Goal: Transaction & Acquisition: Purchase product/service

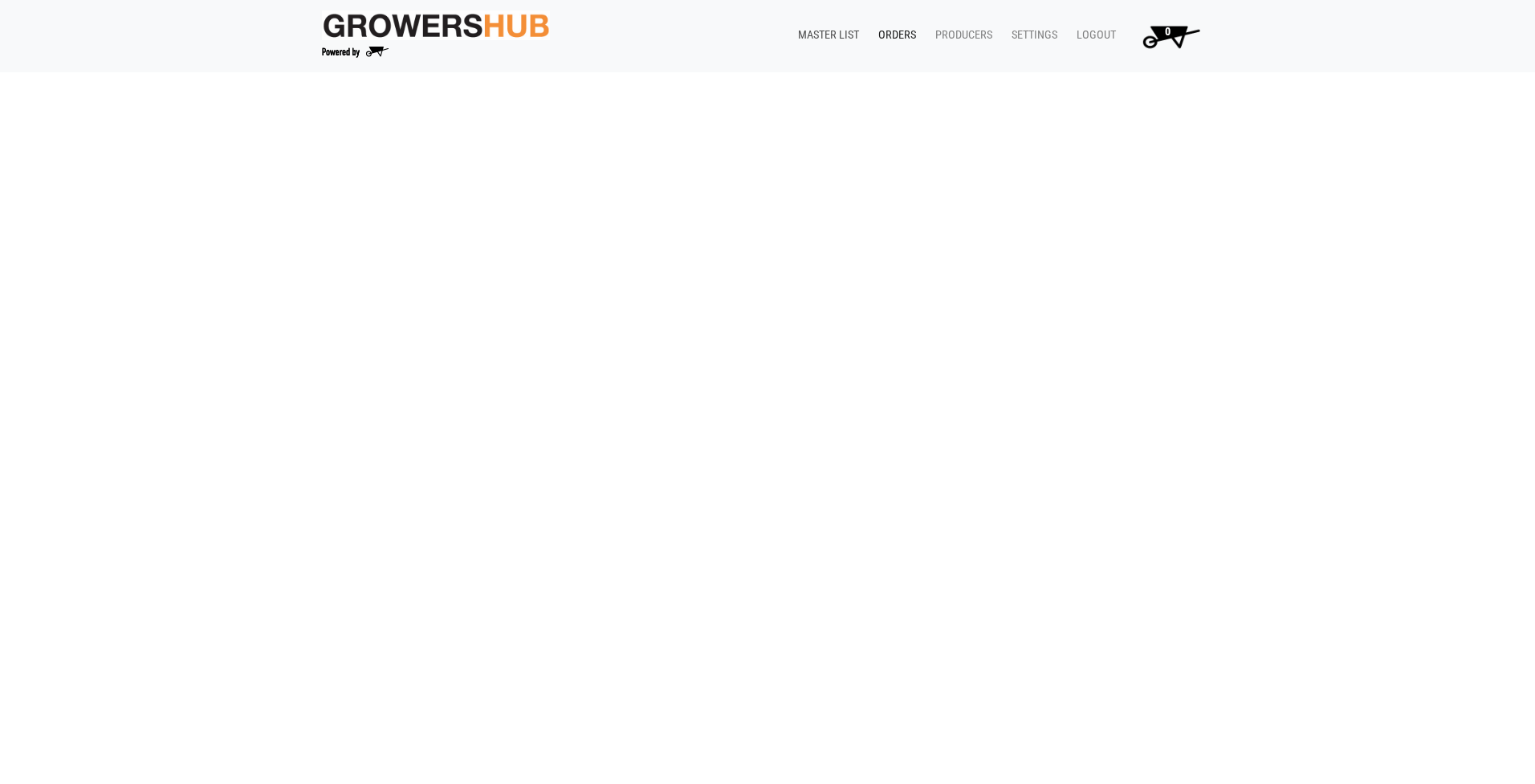
click at [836, 28] on link "Master List" at bounding box center [825, 35] width 80 height 31
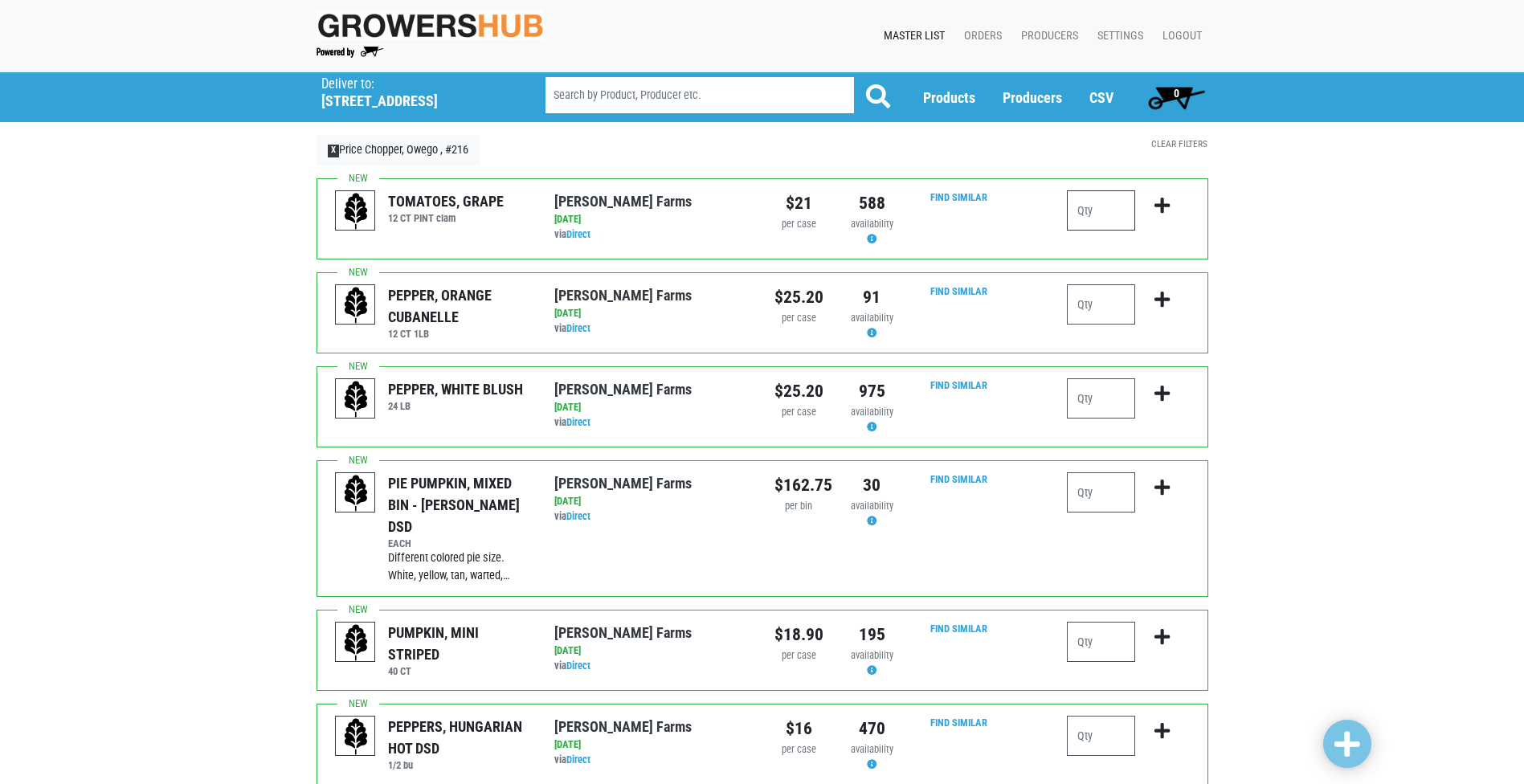
click at [1104, 205] on input "number" at bounding box center [1101, 210] width 68 height 40
type input "1"
click at [1159, 208] on icon "submit" at bounding box center [1161, 206] width 15 height 17
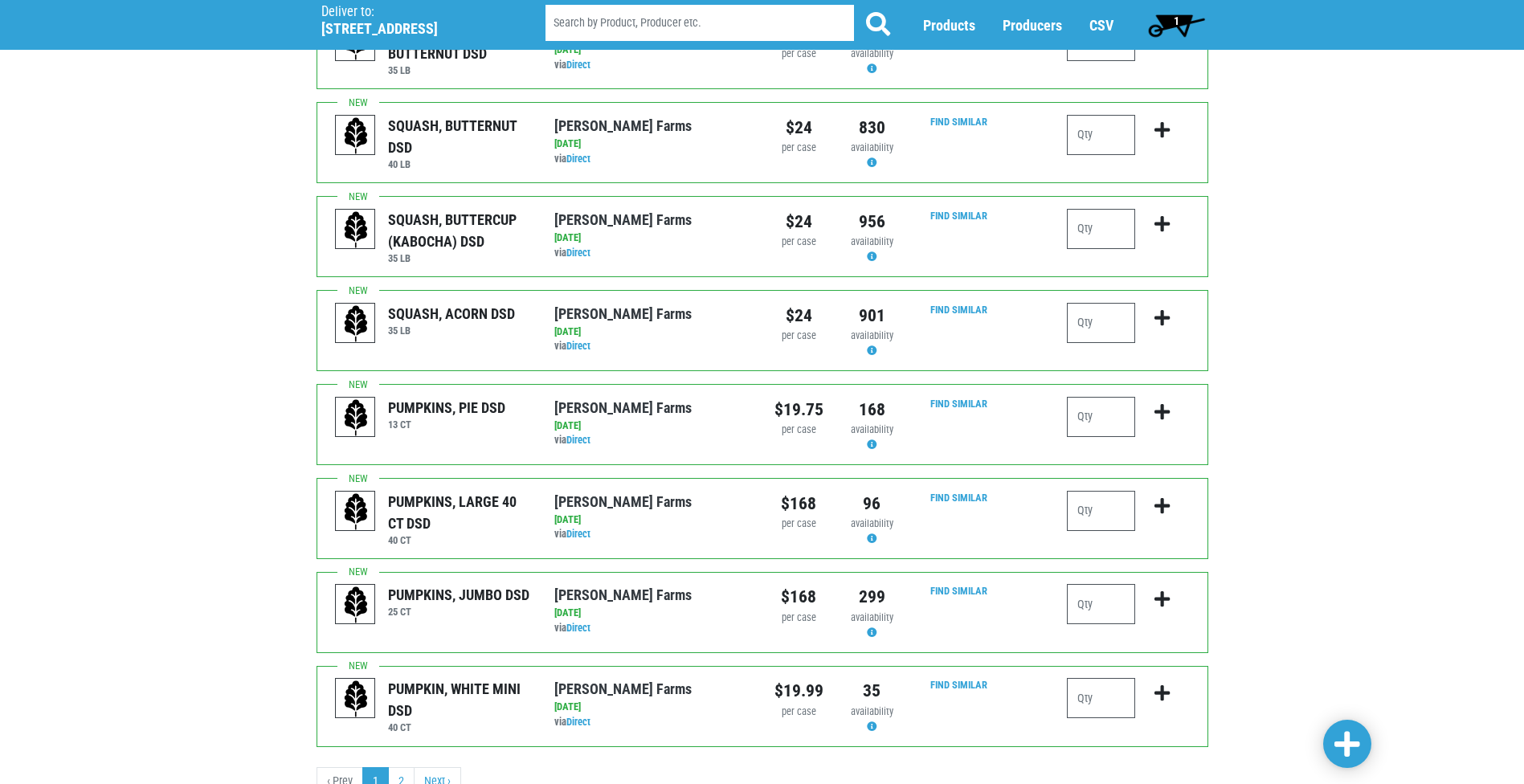
scroll to position [1420, 0]
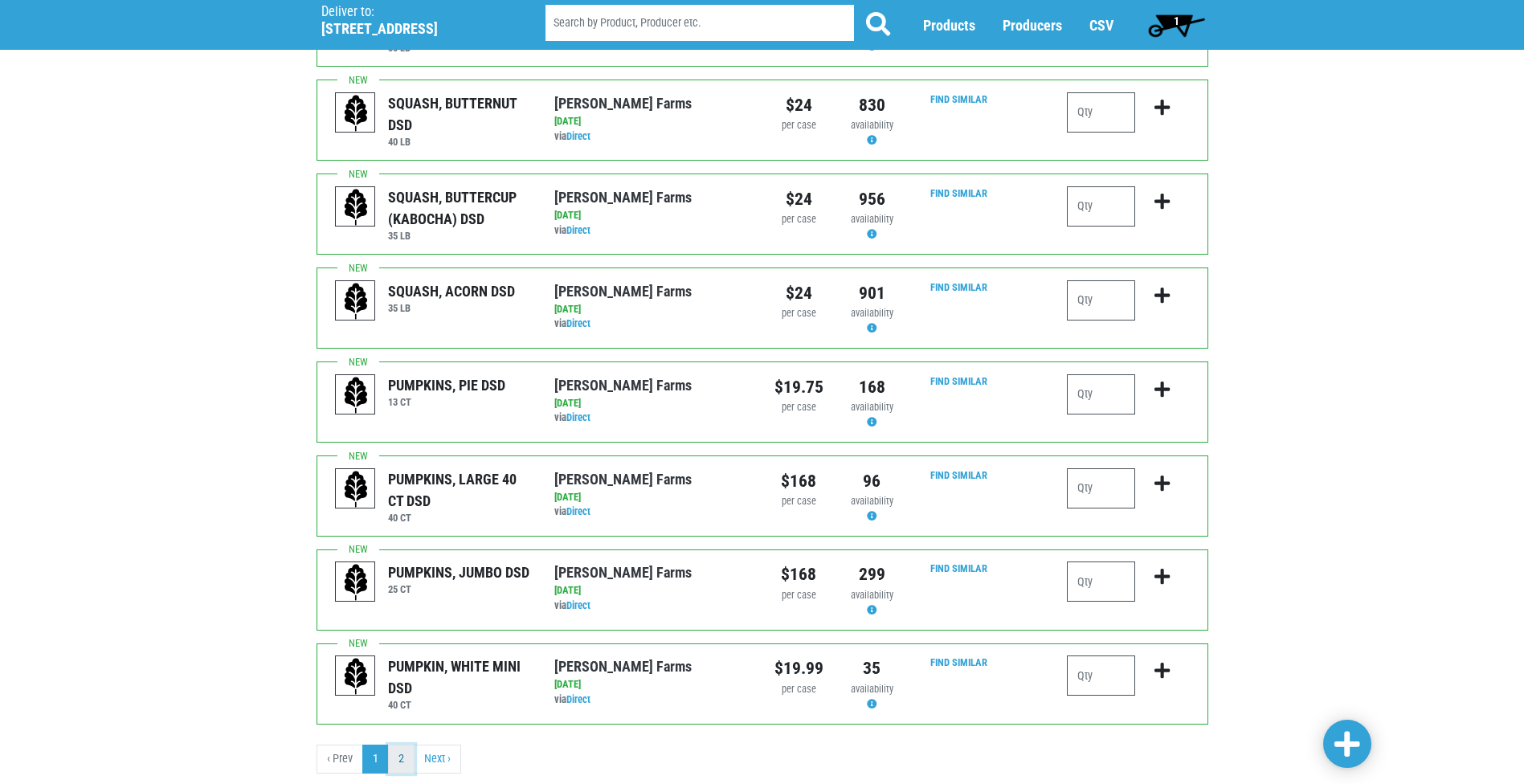
click at [397, 745] on link "2" at bounding box center [401, 759] width 26 height 29
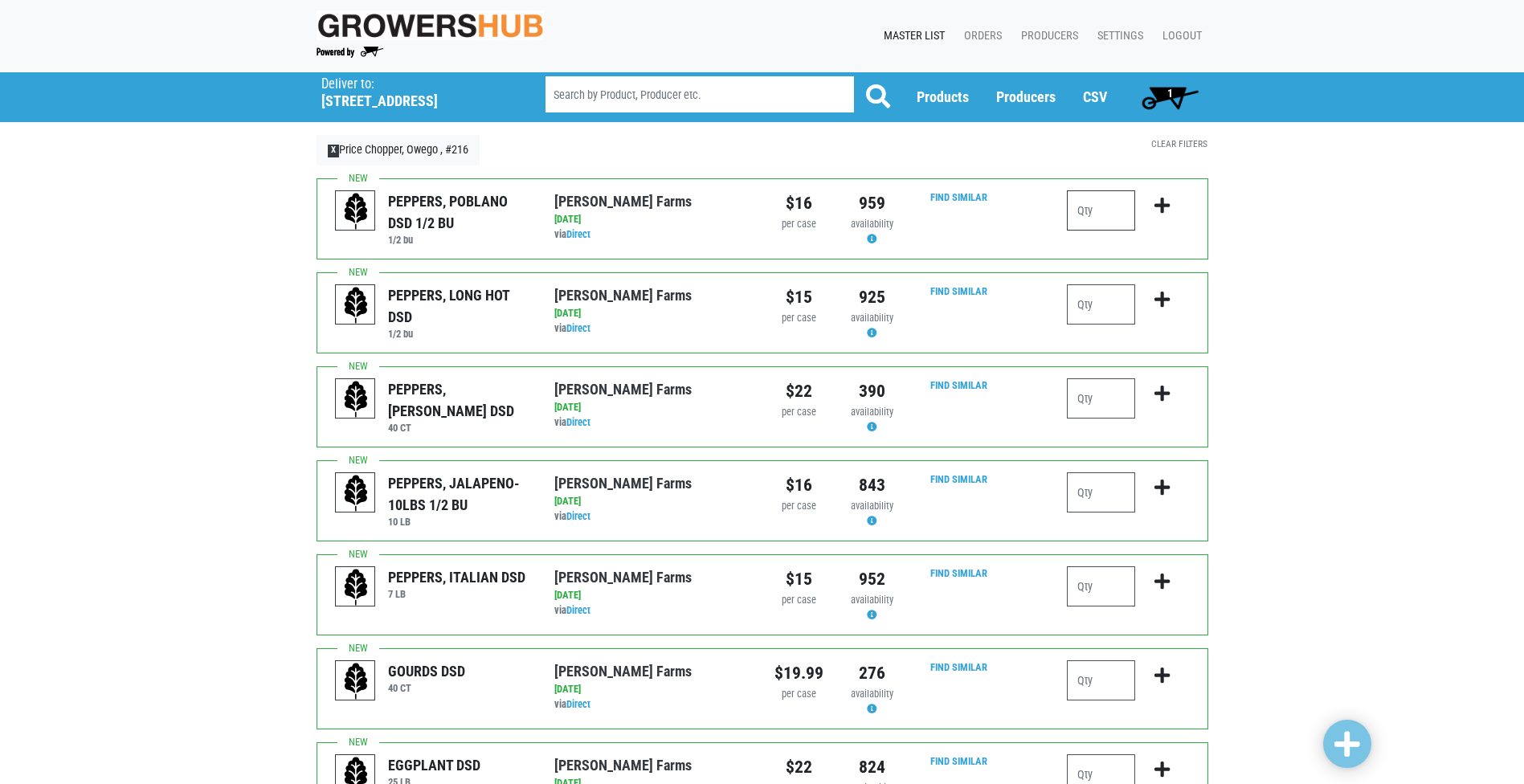
click at [1077, 204] on input "number" at bounding box center [1101, 210] width 68 height 40
type input "1"
click at [1160, 207] on icon "submit" at bounding box center [1161, 206] width 15 height 17
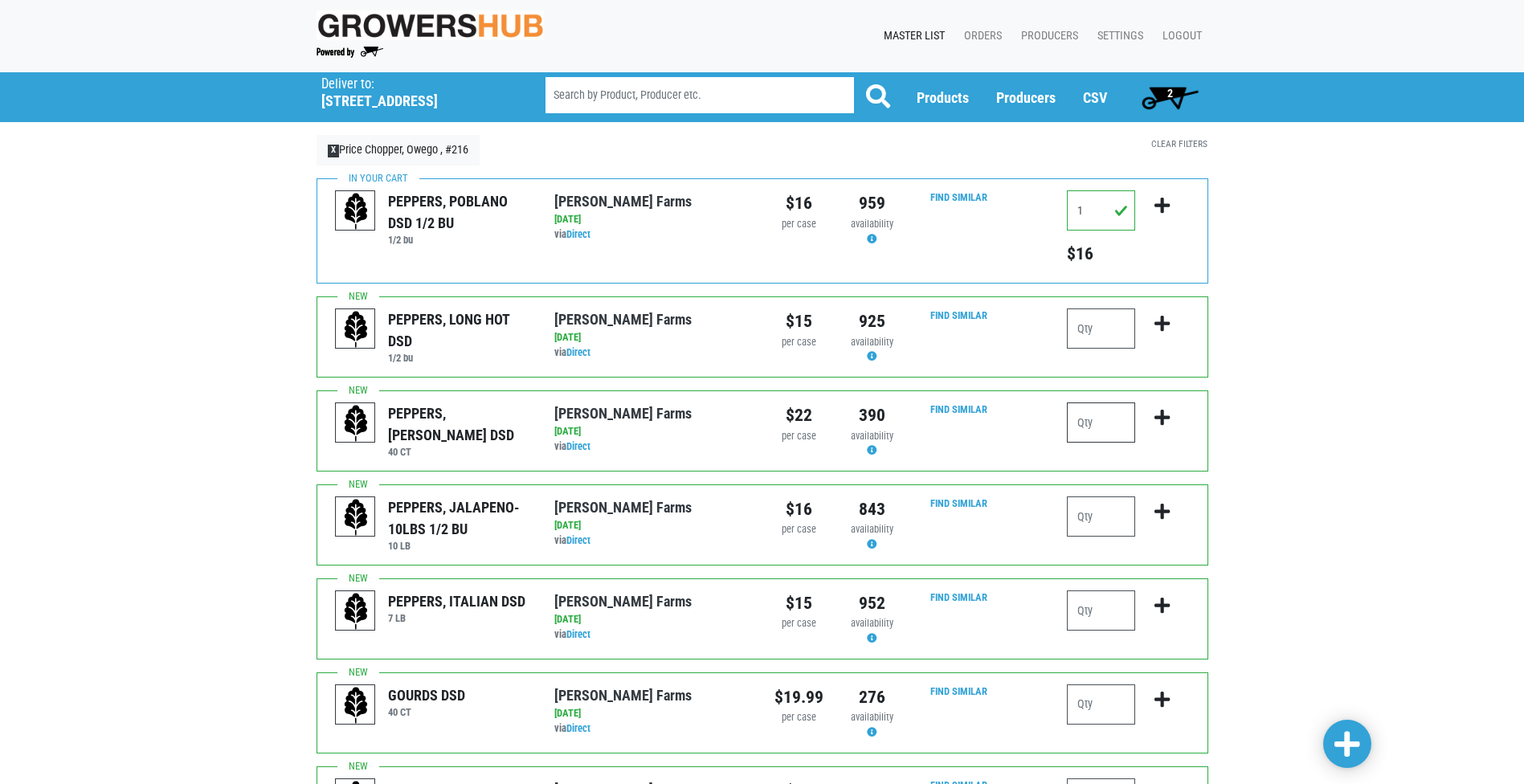
click at [1094, 427] on input "number" at bounding box center [1101, 422] width 68 height 40
type input "2"
click at [1160, 409] on icon "submit" at bounding box center [1161, 418] width 15 height 17
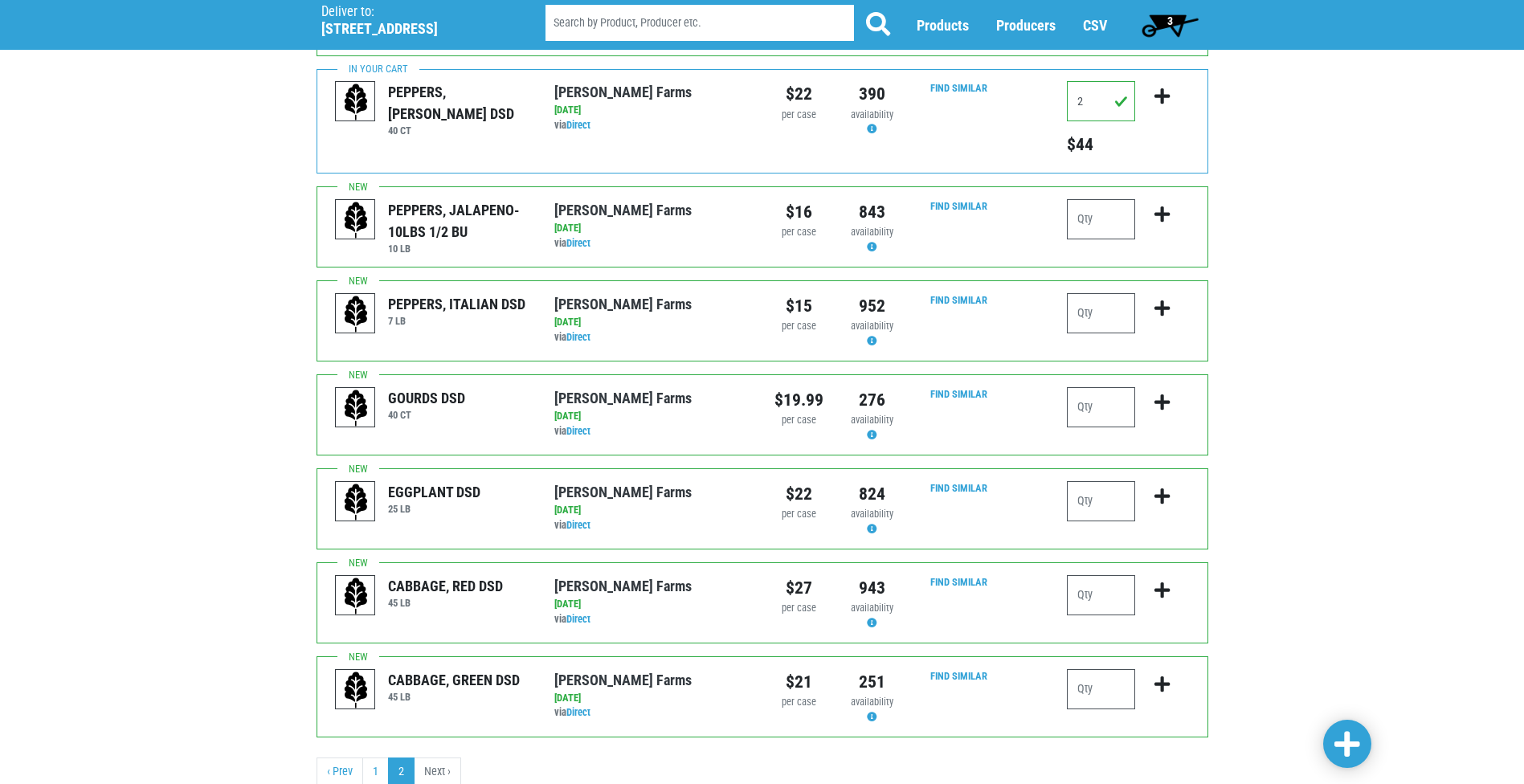
scroll to position [377, 0]
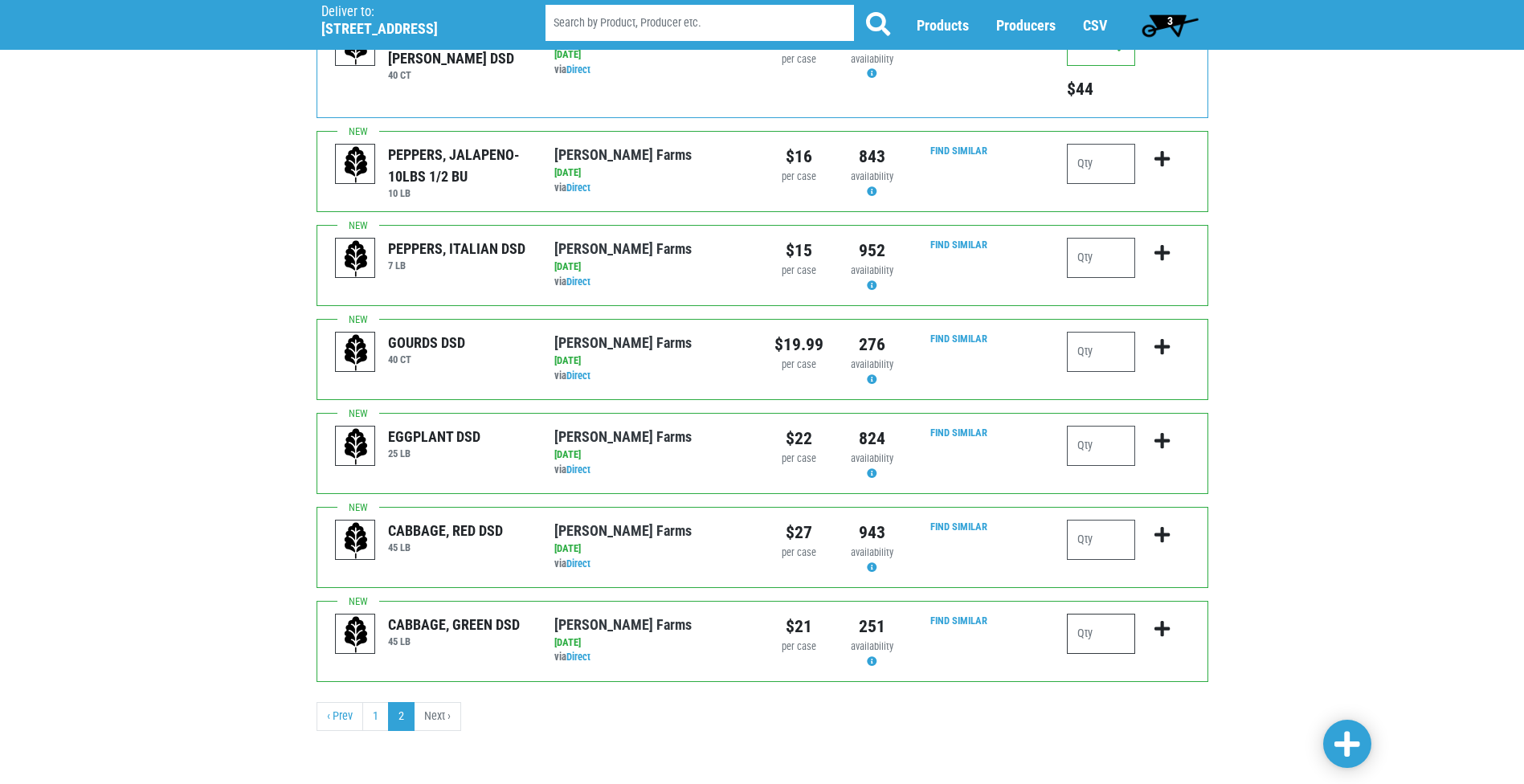
click at [1071, 638] on input "number" at bounding box center [1101, 633] width 68 height 40
type input "1"
click at [1169, 624] on icon "submit" at bounding box center [1161, 629] width 15 height 17
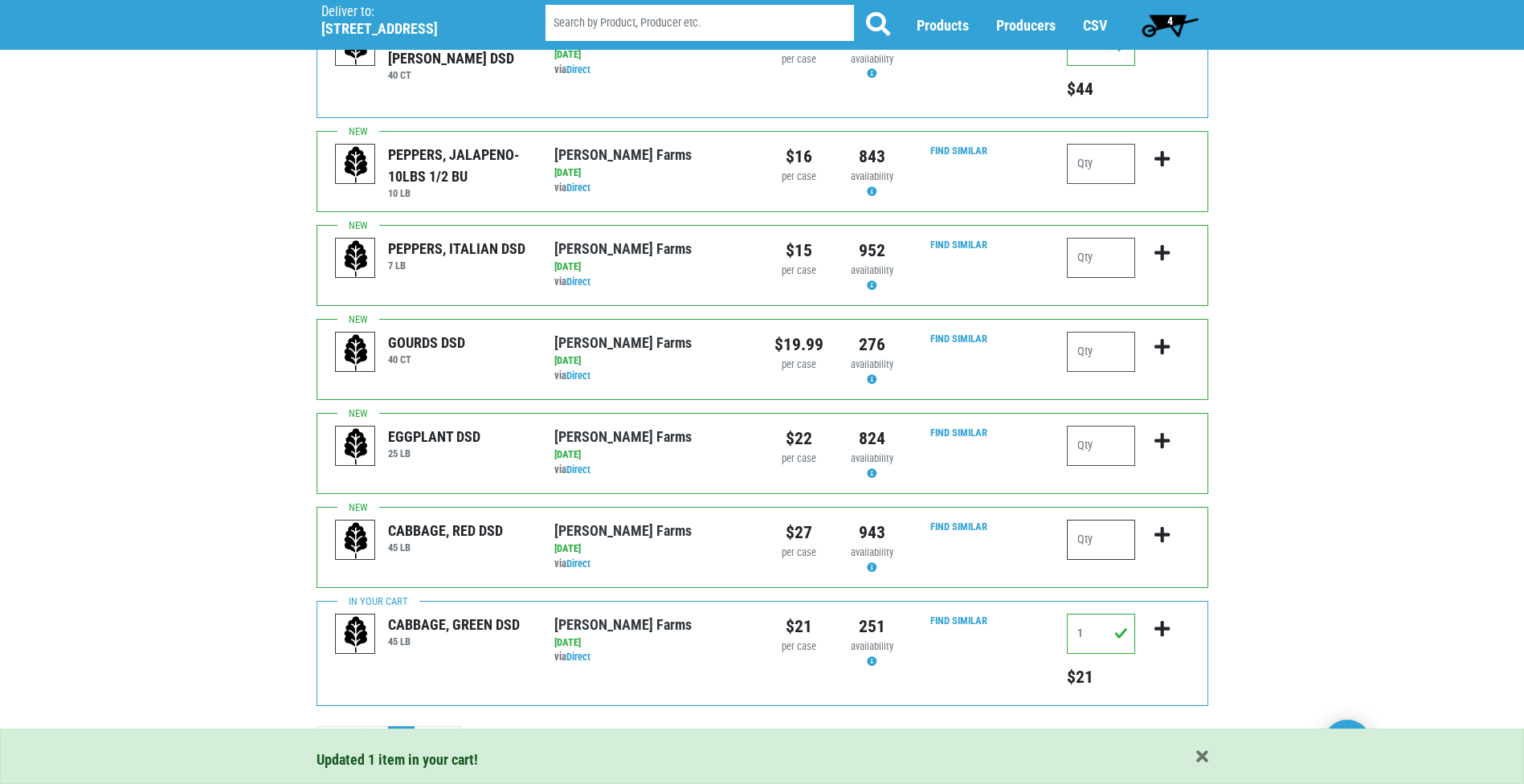
click at [1104, 550] on input "number" at bounding box center [1101, 540] width 68 height 40
type input "1"
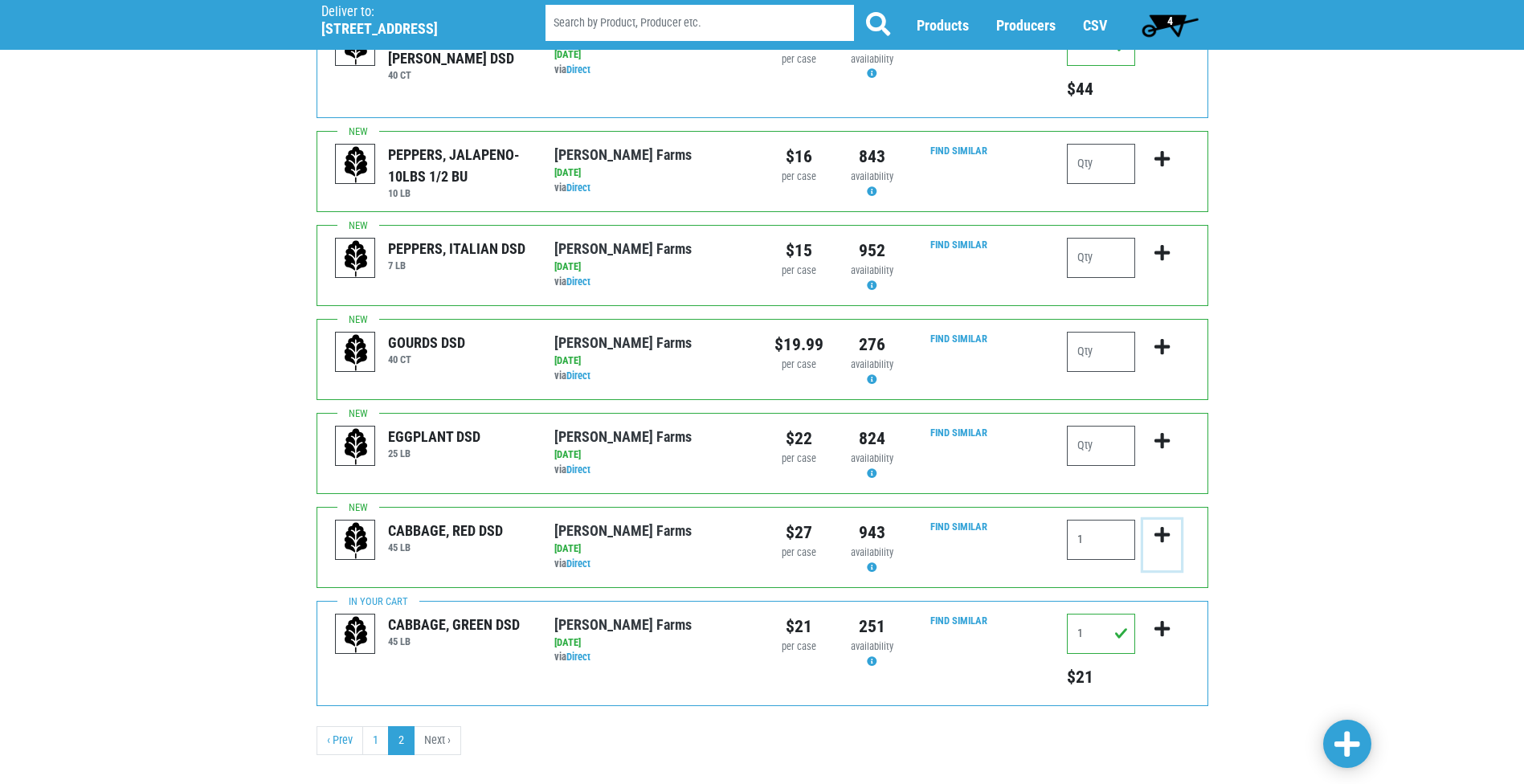
click at [1162, 535] on icon "submit" at bounding box center [1161, 535] width 15 height 17
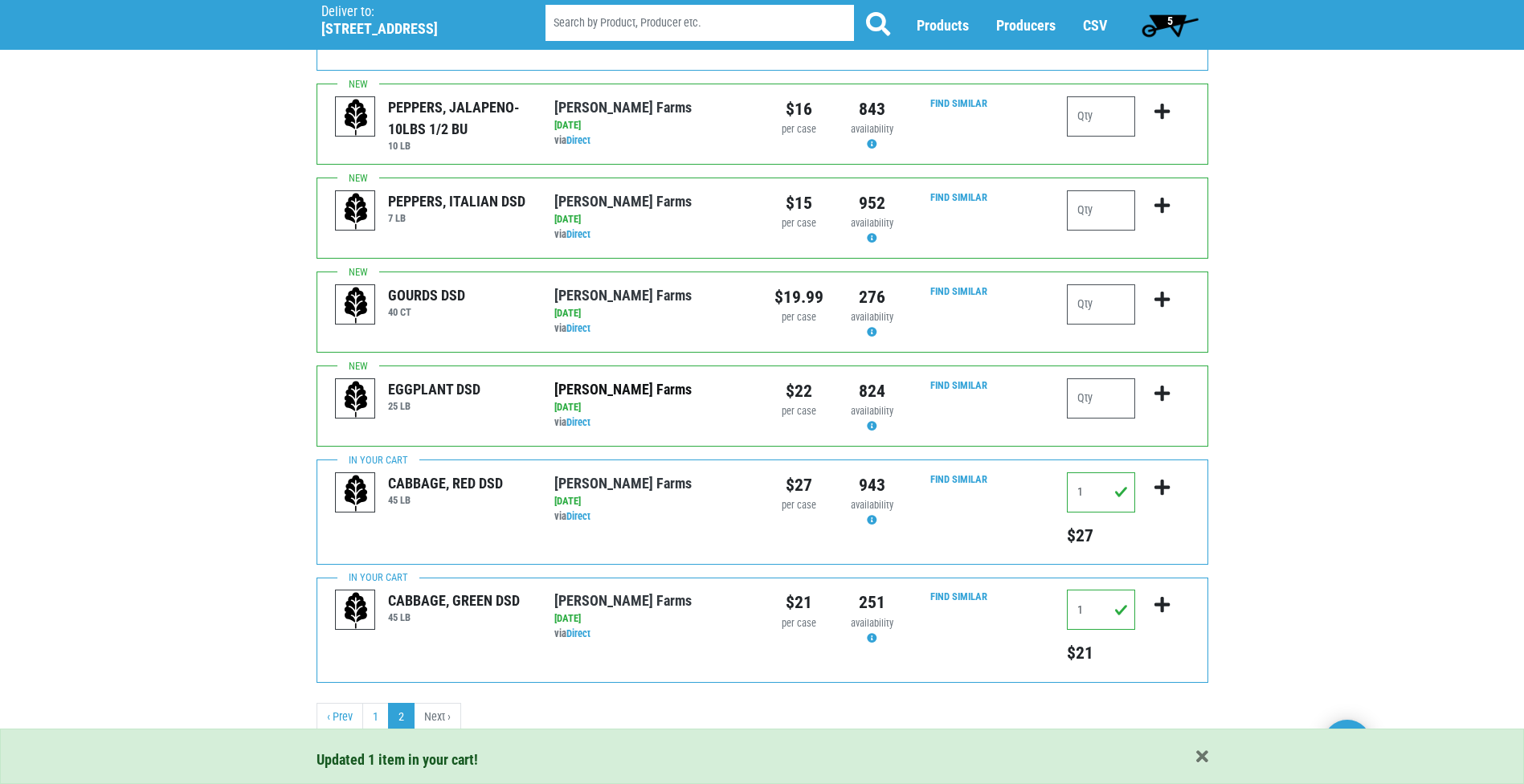
scroll to position [425, 0]
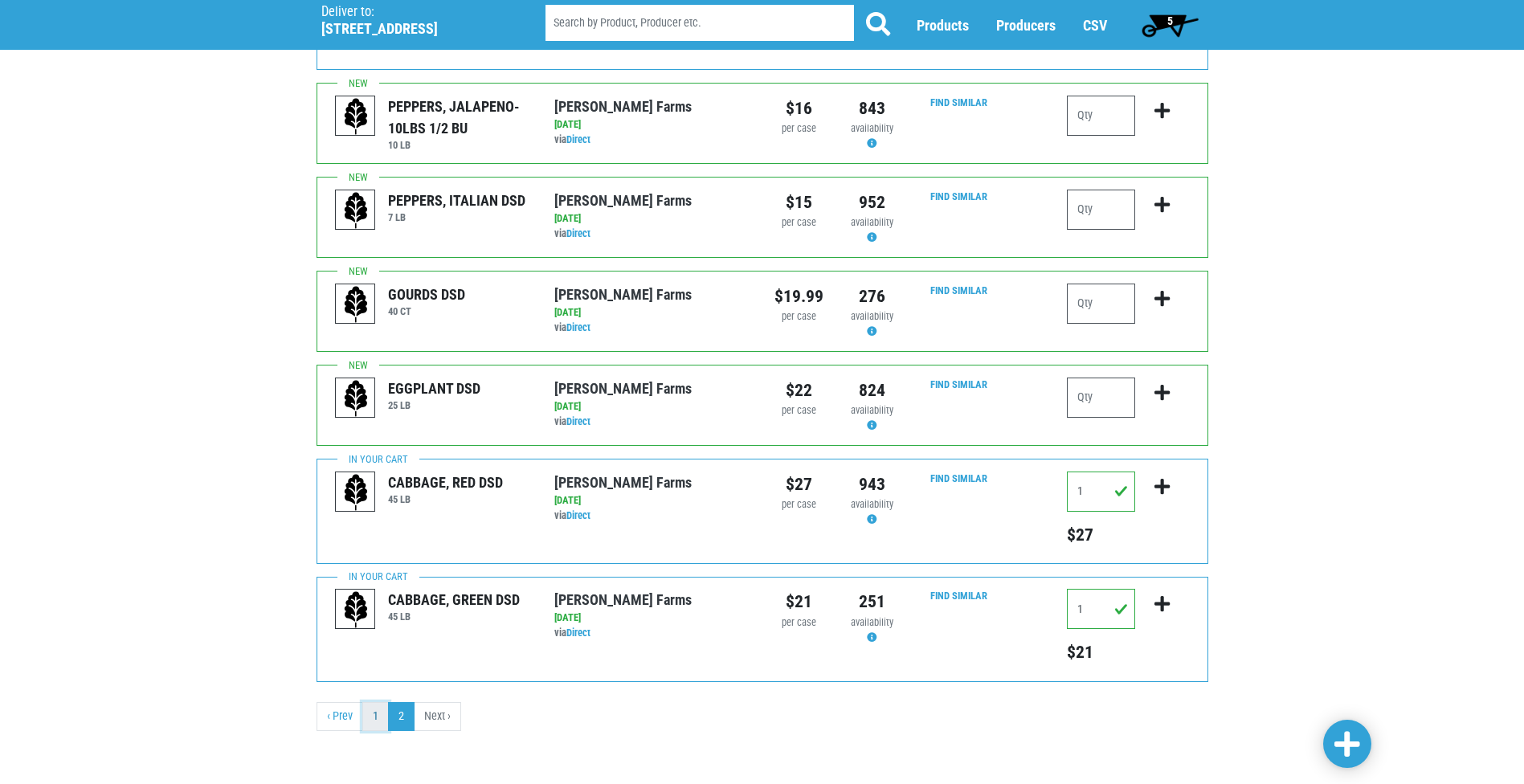
click at [374, 714] on link "1" at bounding box center [375, 716] width 26 height 29
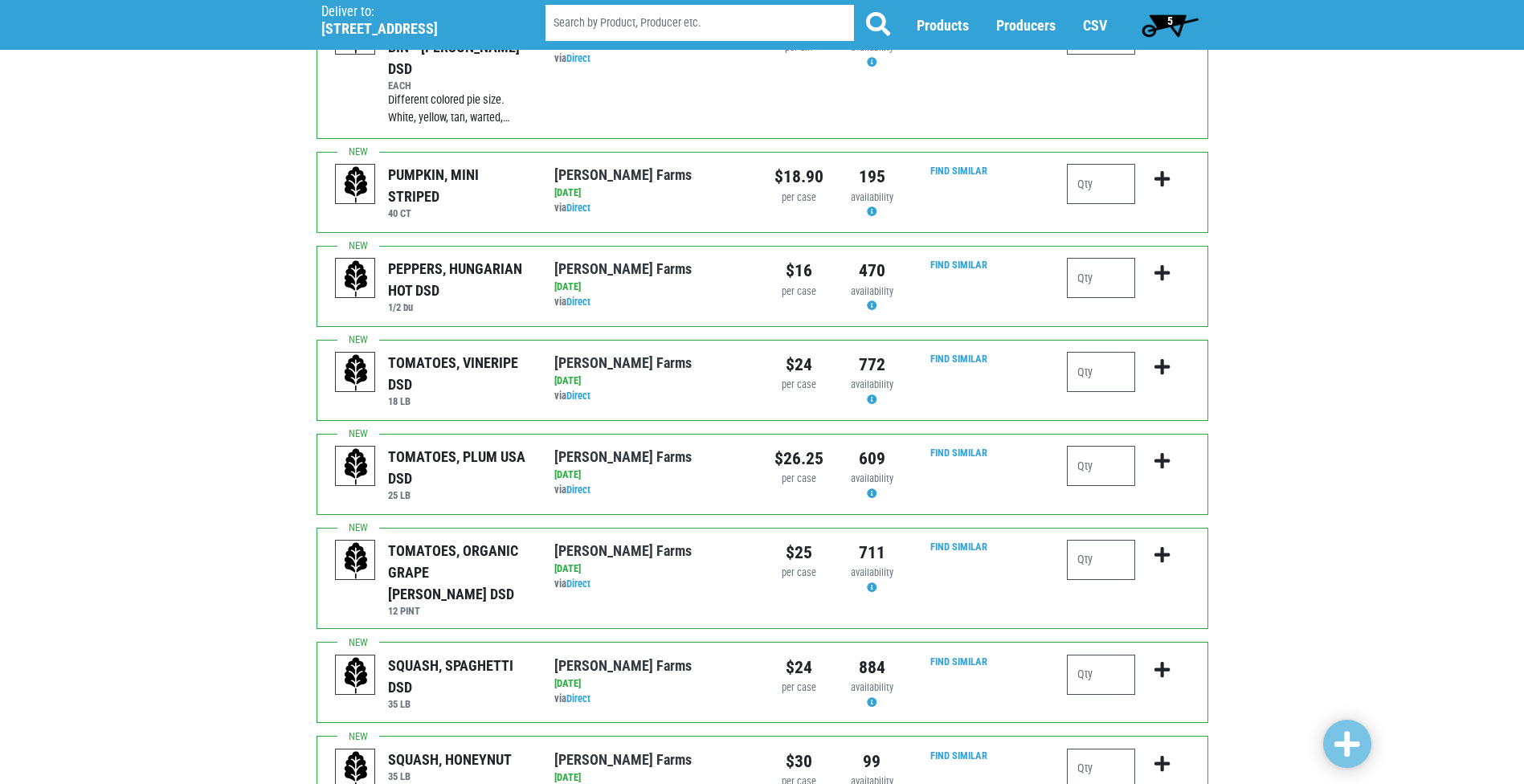
scroll to position [562, 0]
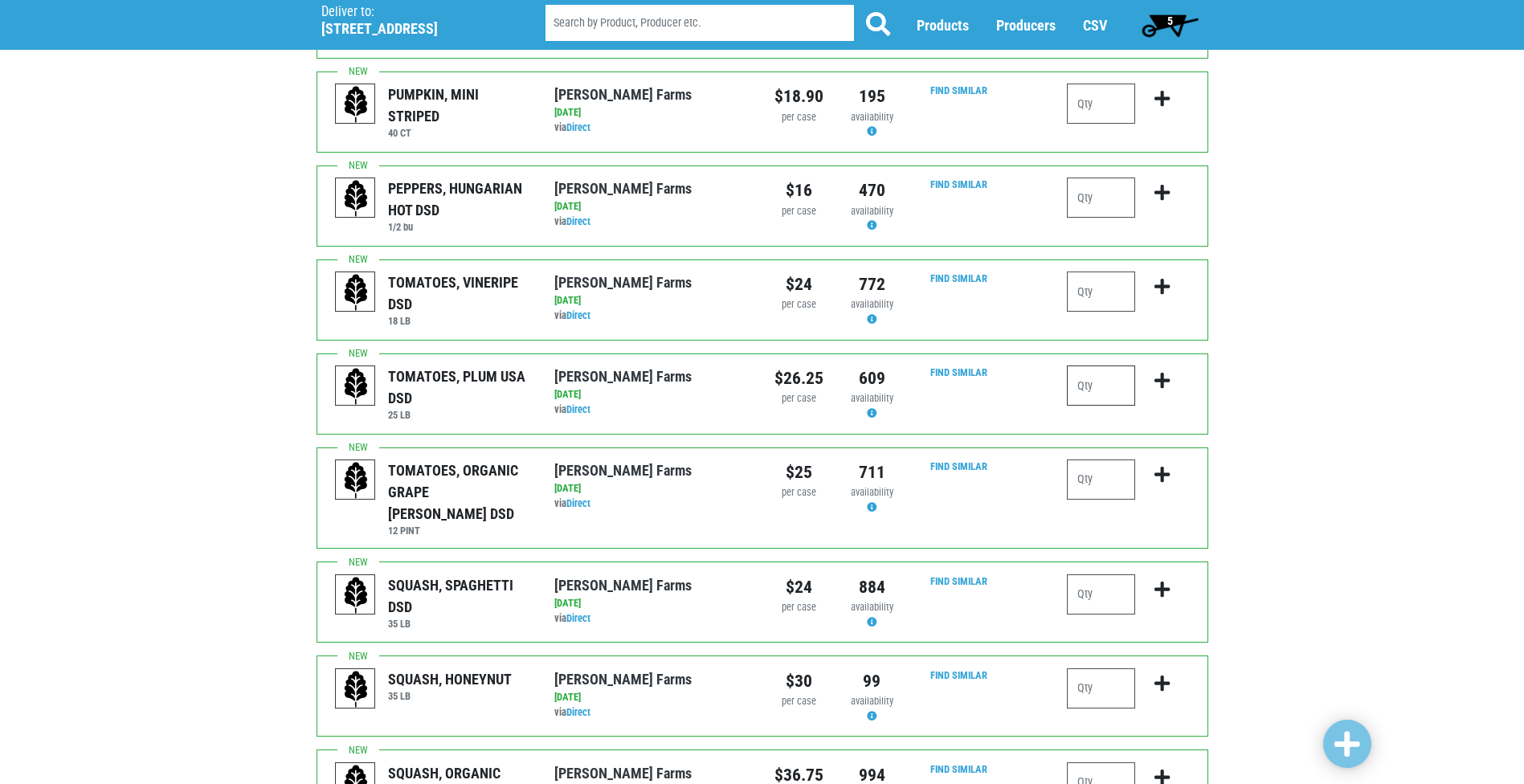
click at [1081, 365] on input "number" at bounding box center [1101, 385] width 68 height 40
type input "1"
click at [1155, 372] on icon "submit" at bounding box center [1161, 380] width 15 height 17
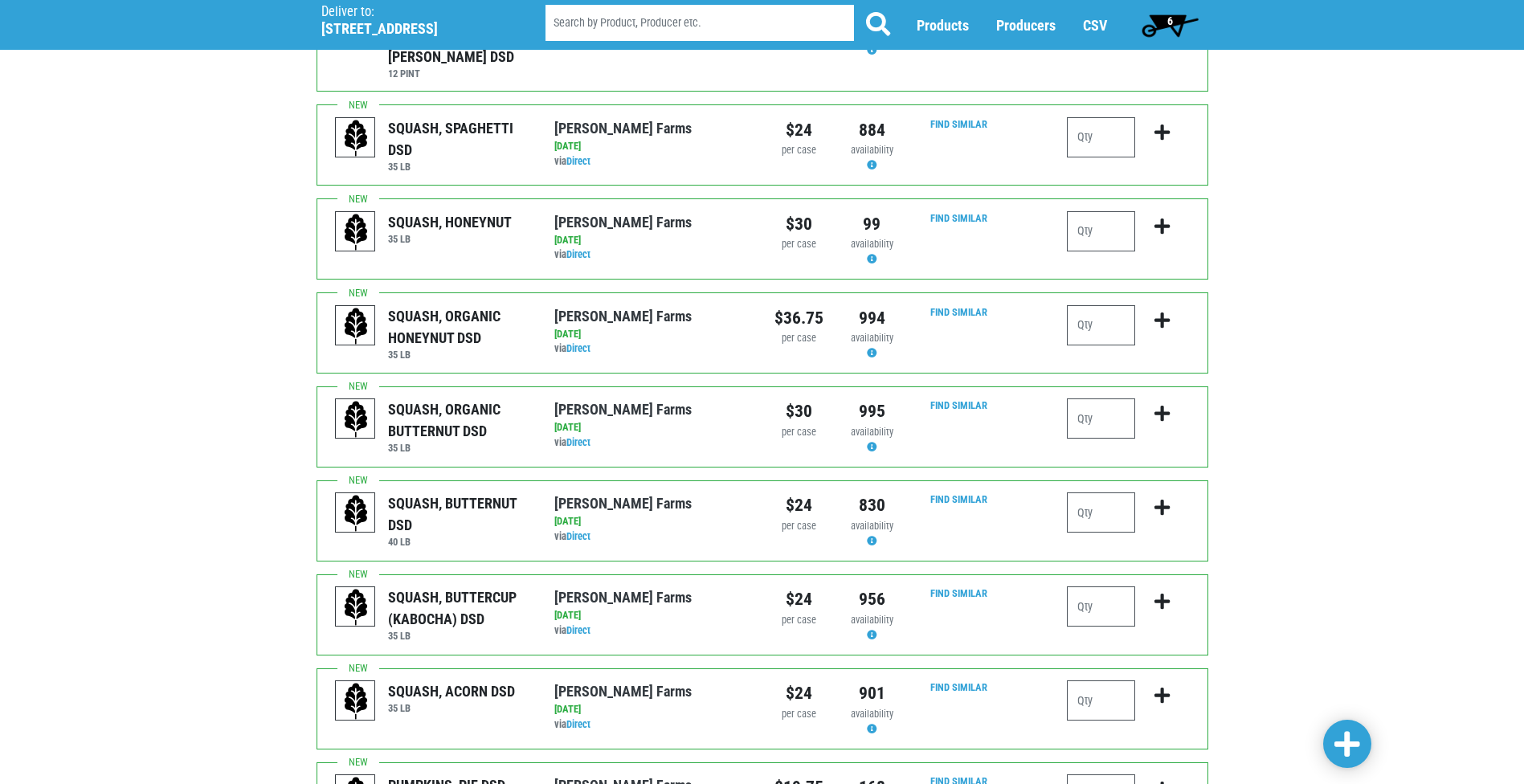
scroll to position [1044, 0]
click at [1100, 679] on input "number" at bounding box center [1101, 699] width 68 height 40
type input "1"
click at [1156, 685] on icon "submit" at bounding box center [1161, 694] width 15 height 17
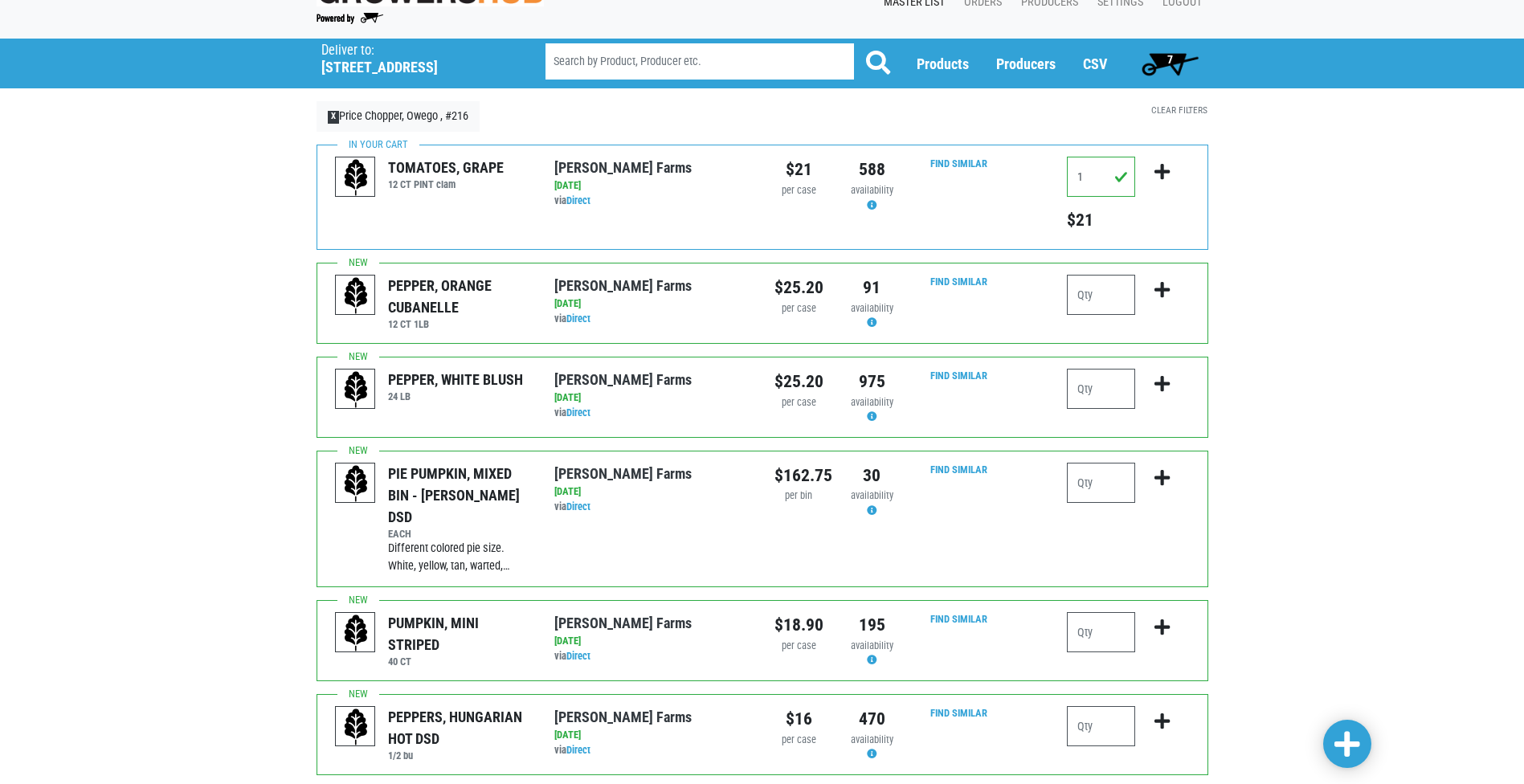
scroll to position [0, 0]
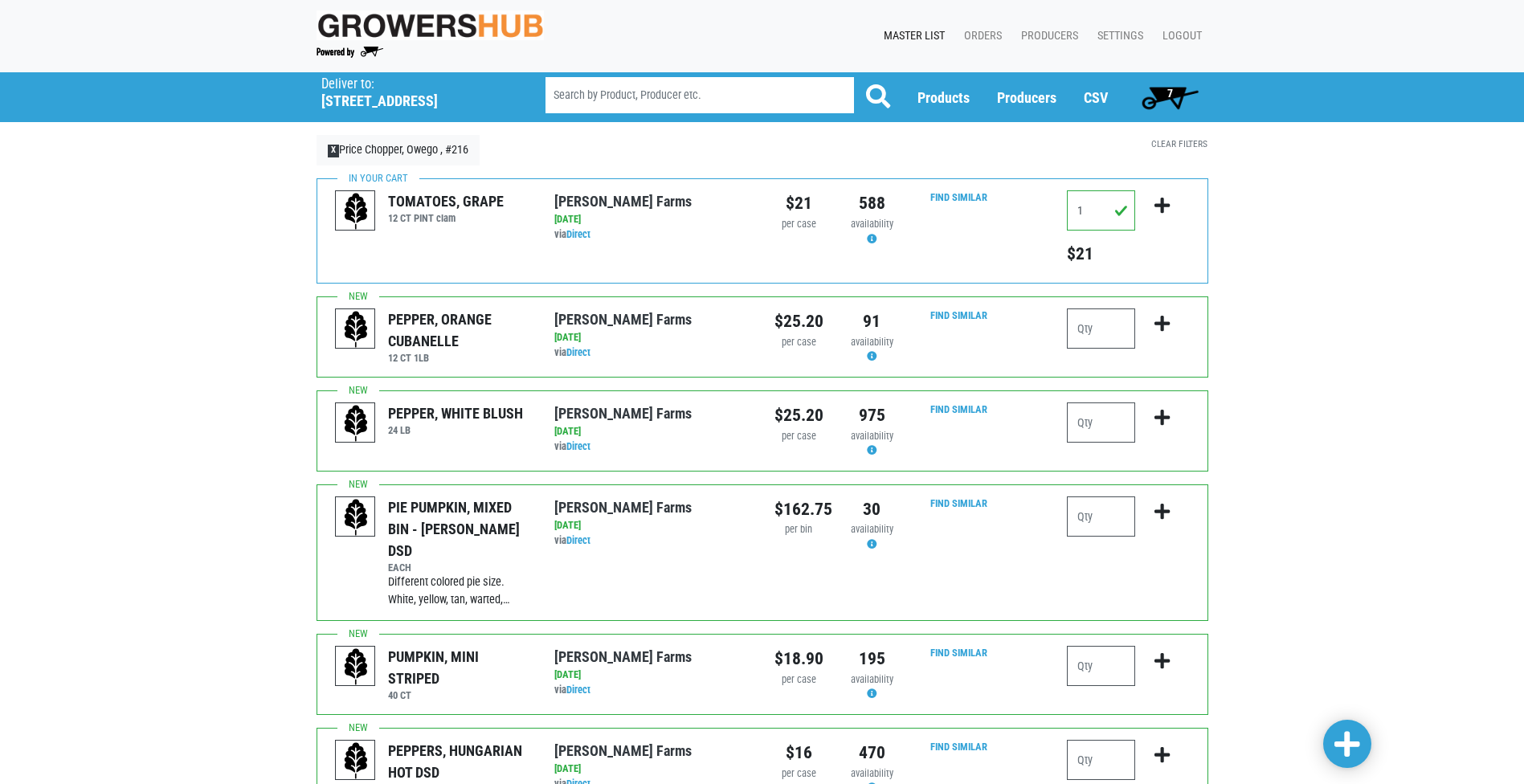
click at [1173, 93] on span "7" at bounding box center [1170, 97] width 72 height 32
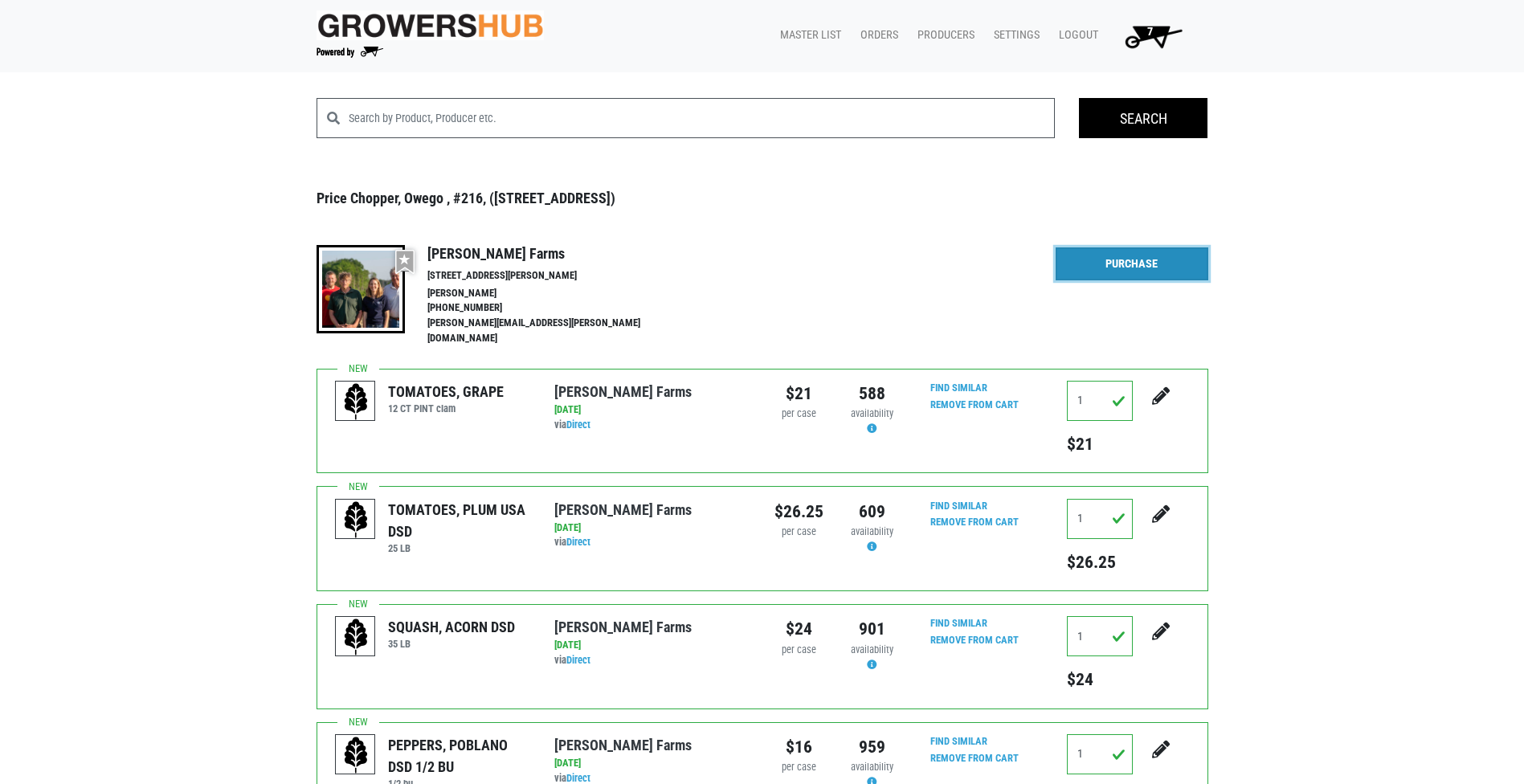
click at [1127, 263] on link "Purchase" at bounding box center [1131, 264] width 153 height 34
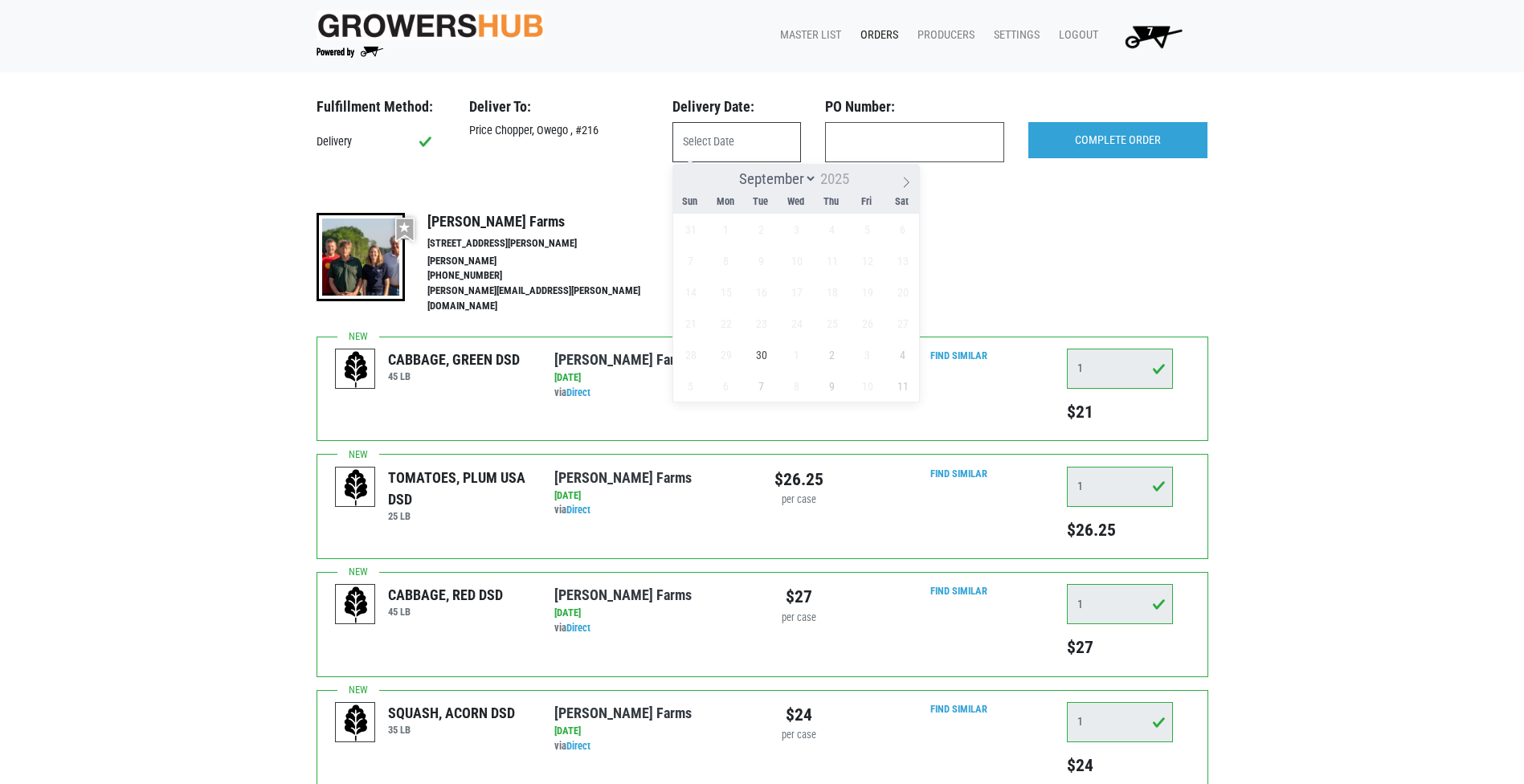
click at [694, 137] on input "text" at bounding box center [736, 142] width 128 height 40
click at [764, 344] on span "30" at bounding box center [761, 355] width 31 height 31
type input "2025-09-30"
click at [877, 144] on input "text" at bounding box center [914, 142] width 179 height 40
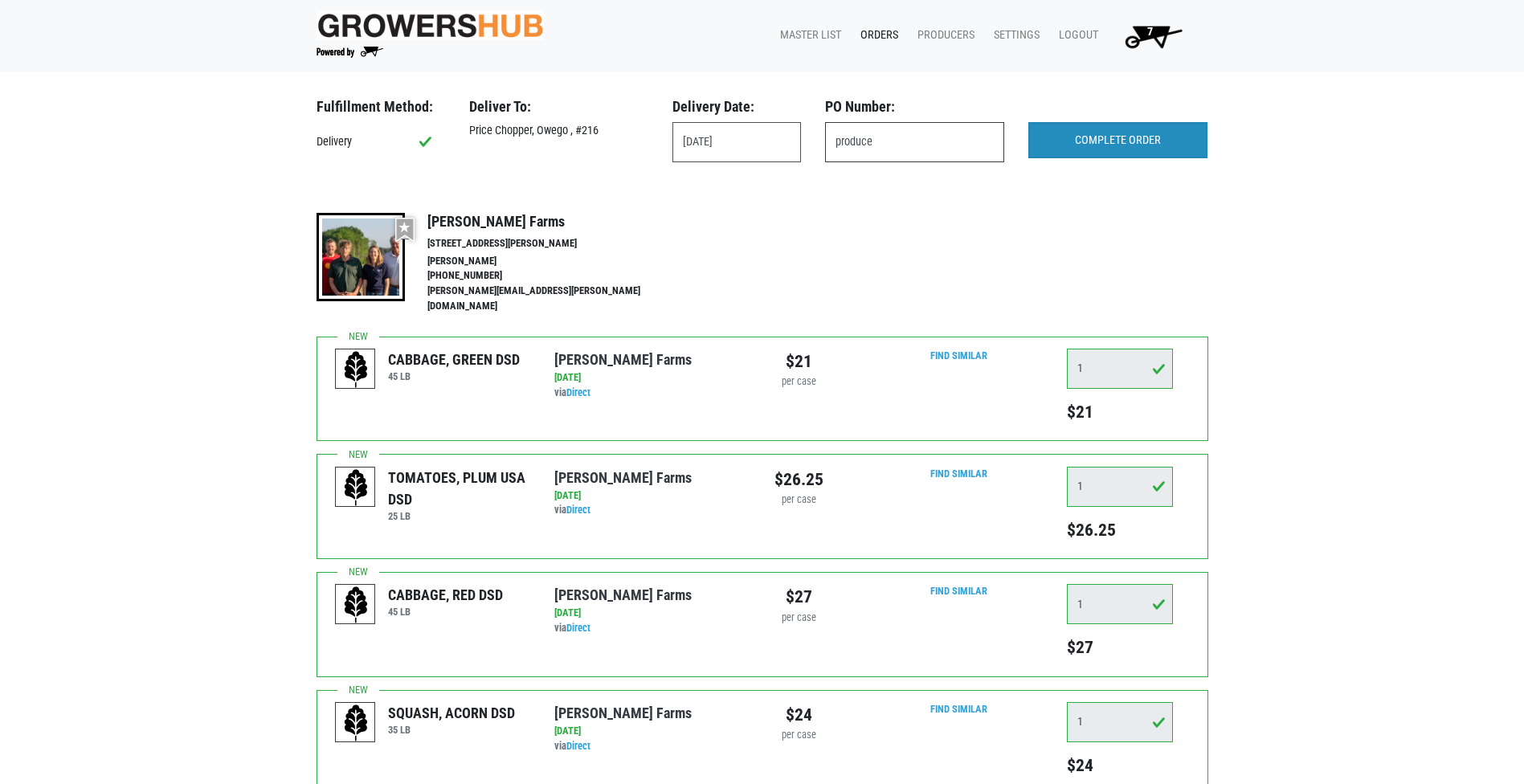
type input "produce"
click at [1115, 136] on input "COMPLETE ORDER" at bounding box center [1117, 140] width 179 height 37
